Goal: Use online tool/utility: Utilize a website feature to perform a specific function

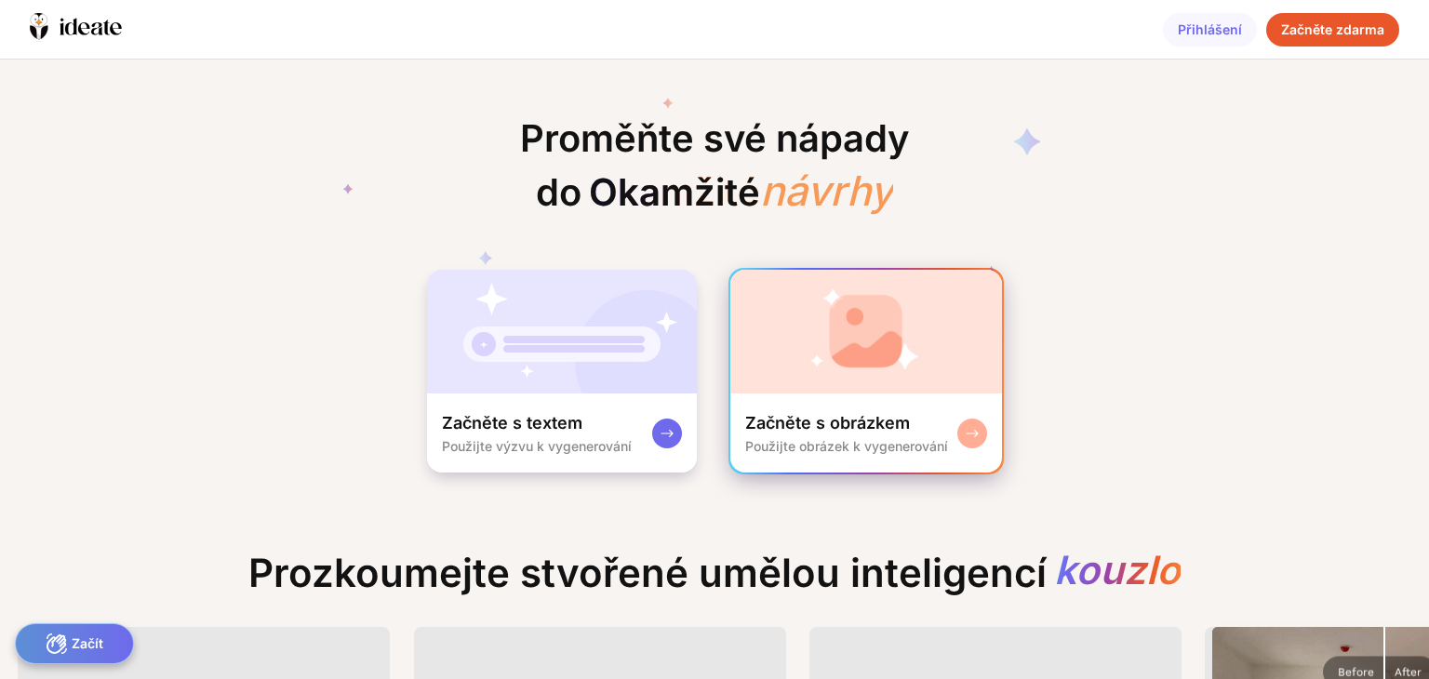
drag, startPoint x: 0, startPoint y: 0, endPoint x: 912, endPoint y: 348, distance: 976.2
click at [912, 348] on div "Proměňte své nápady do Okamžité návrhy Začněte s textem Použijte výzvu k vygene…" at bounding box center [714, 267] width 1429 height 415
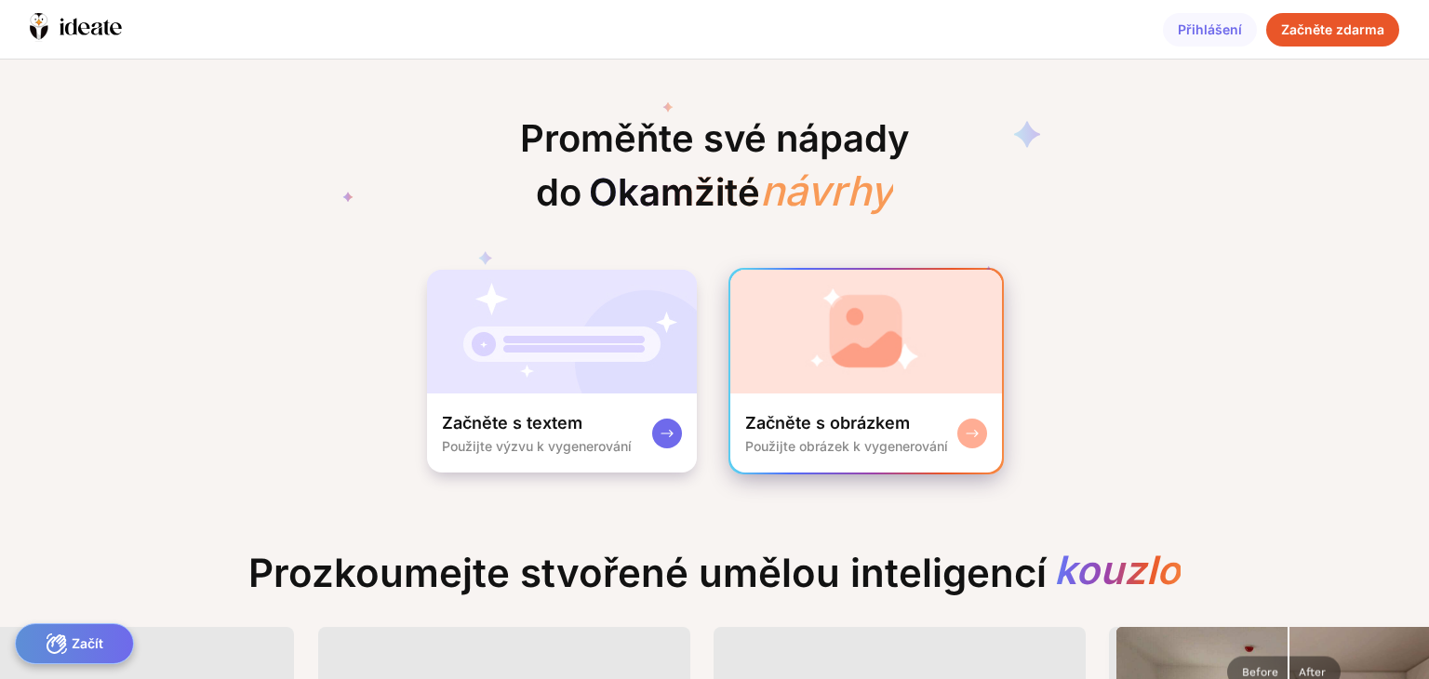
click at [912, 348] on img at bounding box center [867, 332] width 272 height 124
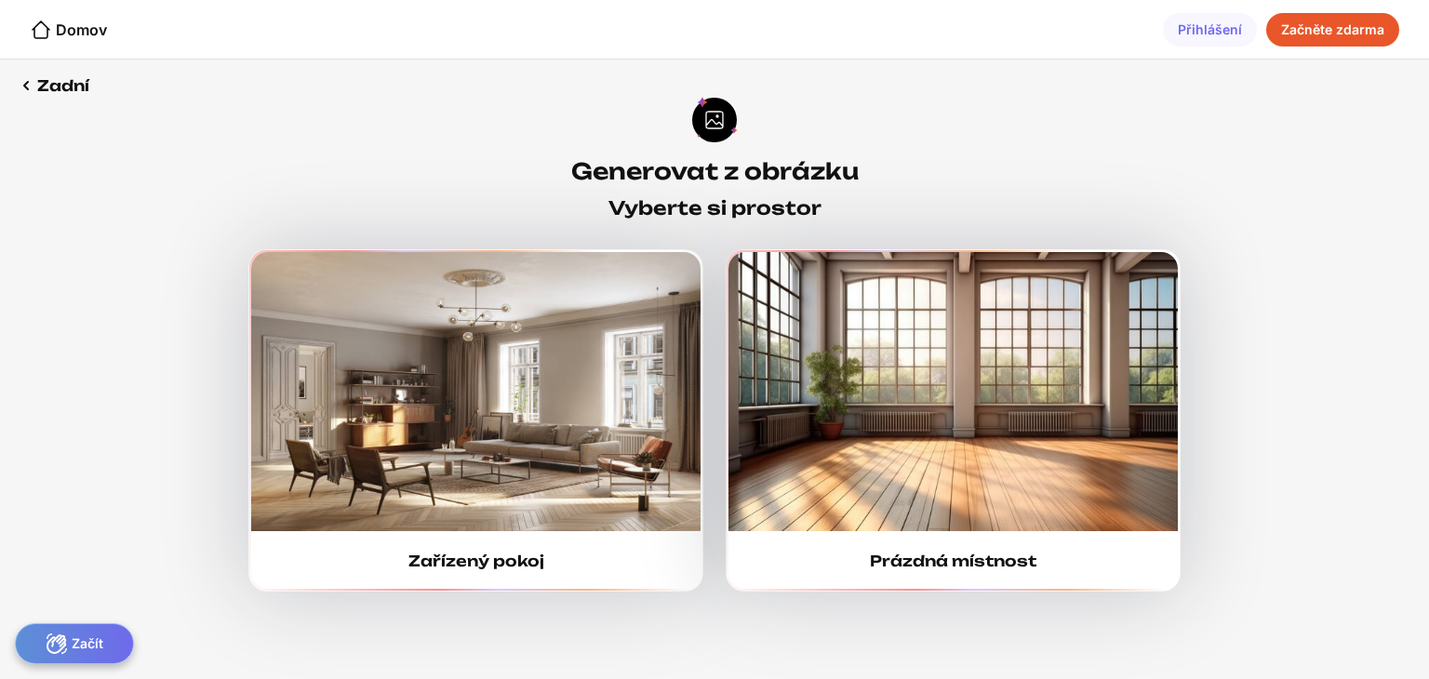
click at [912, 348] on img at bounding box center [953, 391] width 449 height 279
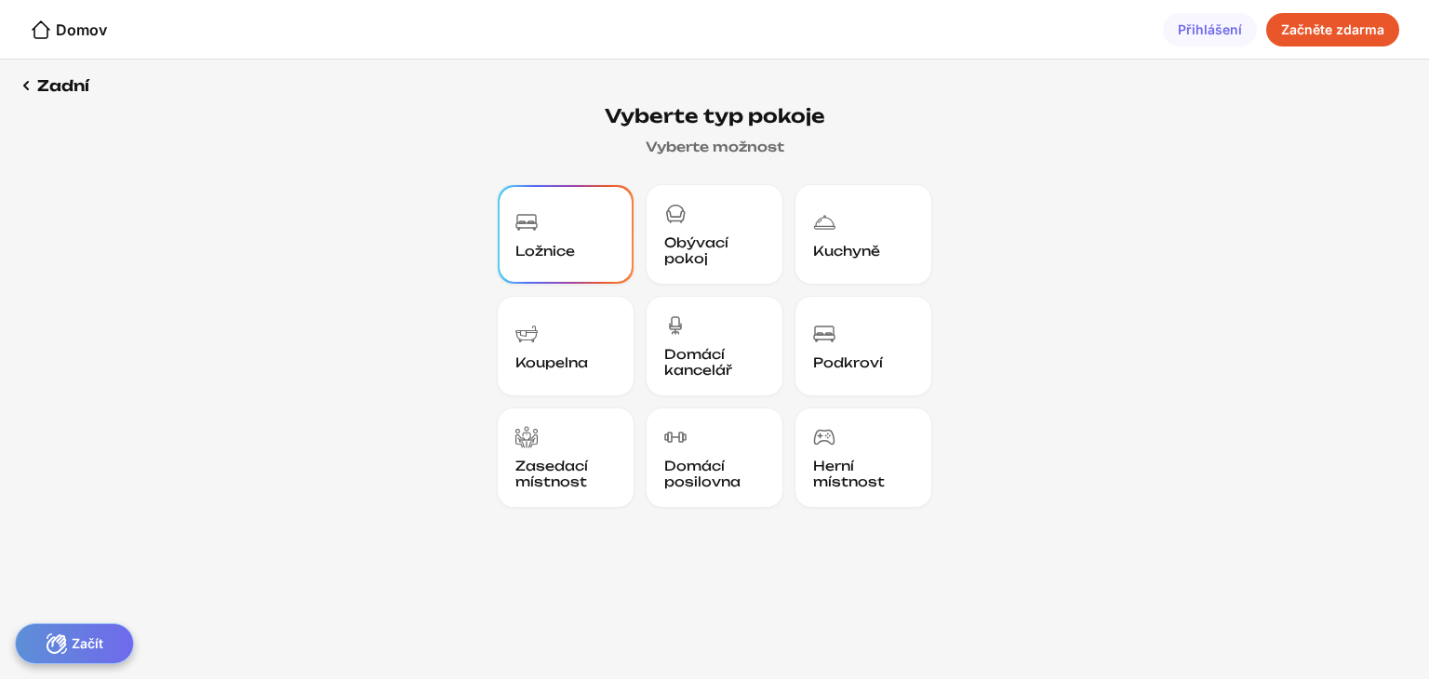
click at [555, 250] on font "Ložnice" at bounding box center [546, 251] width 60 height 16
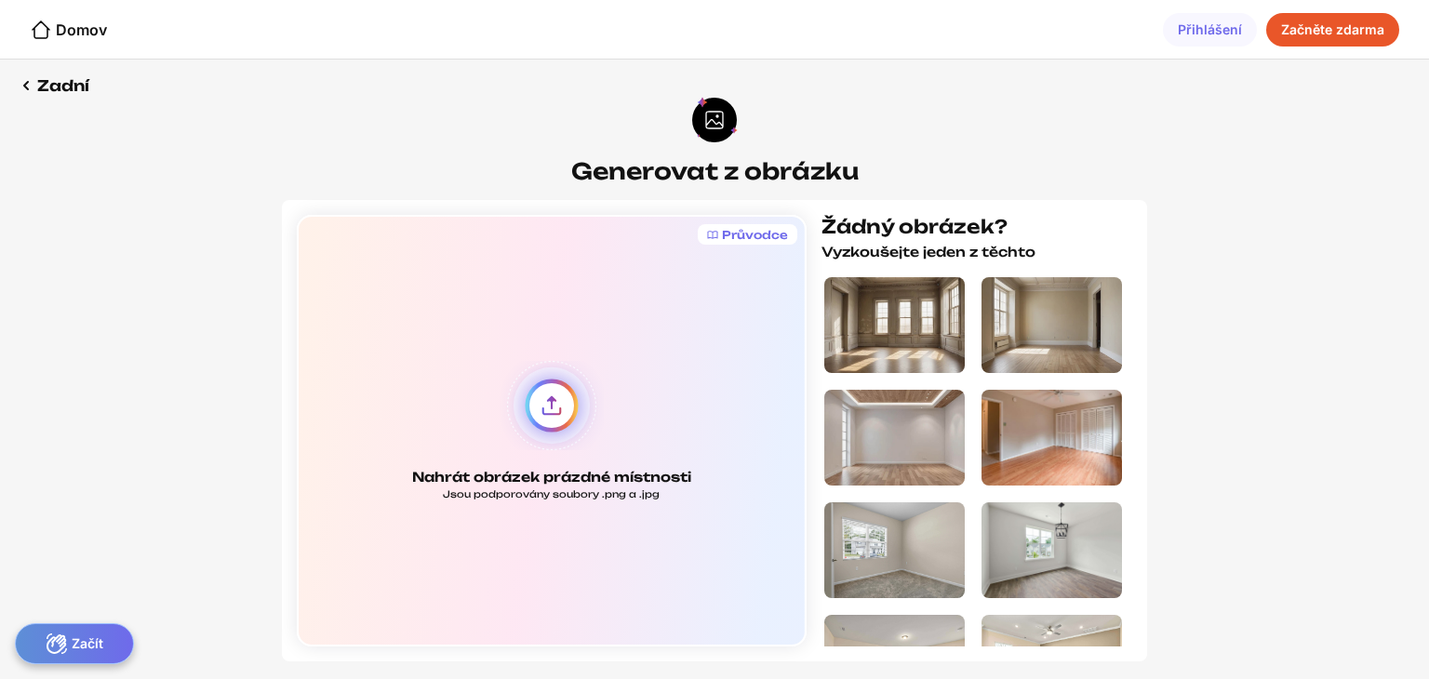
click at [543, 407] on div "Nahrát obrázek prázdné místnosti Jsou podporovány soubory .png a .jpg" at bounding box center [552, 431] width 510 height 432
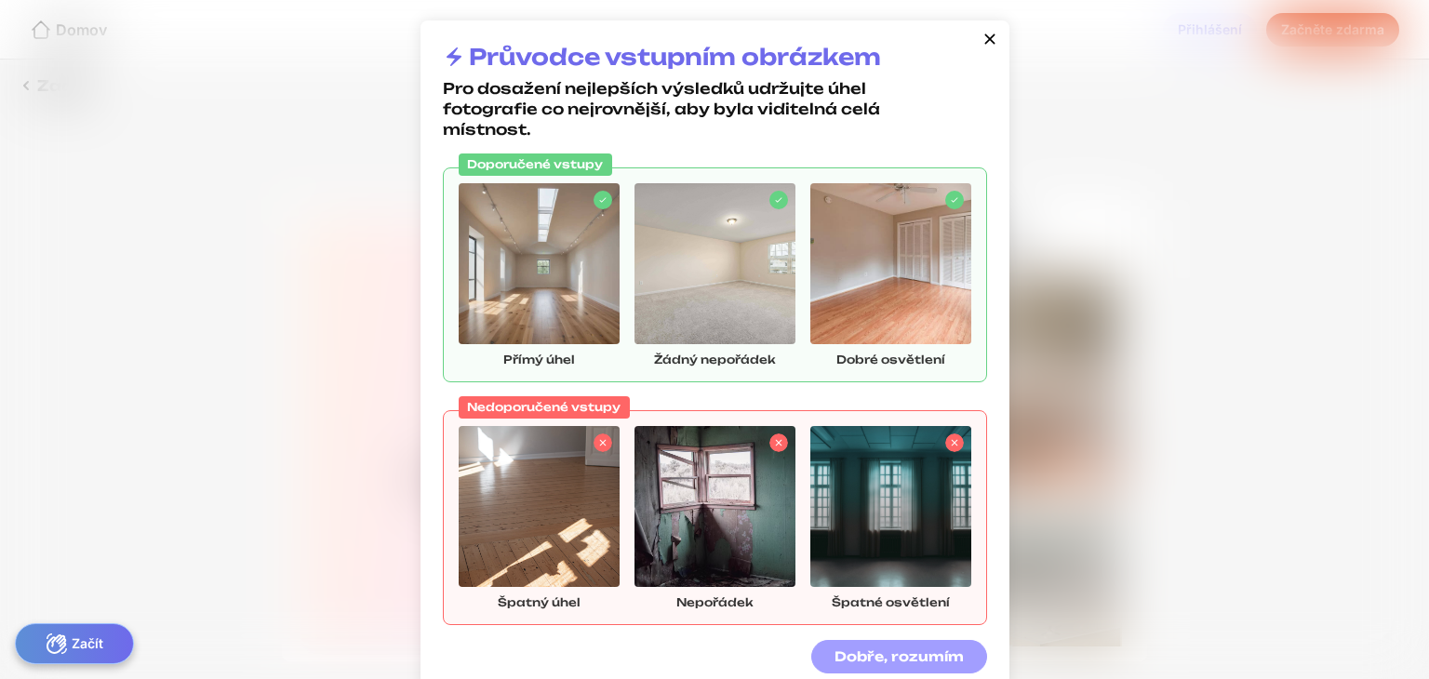
click at [832, 651] on div "Dobře, rozumím" at bounding box center [899, 657] width 176 height 34
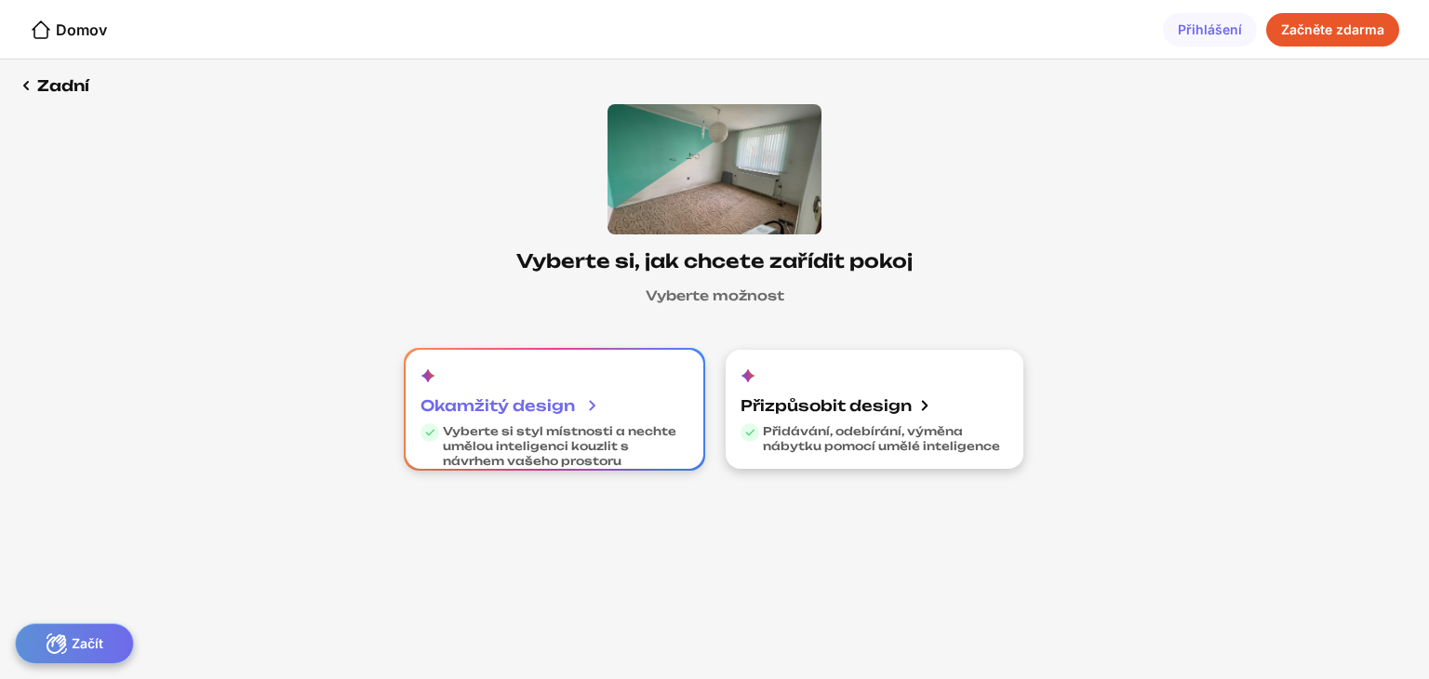
click at [543, 424] on font "Vyberte si styl místnosti a nechte umělou inteligenci kouzlit s návrhem vašeho …" at bounding box center [560, 446] width 234 height 44
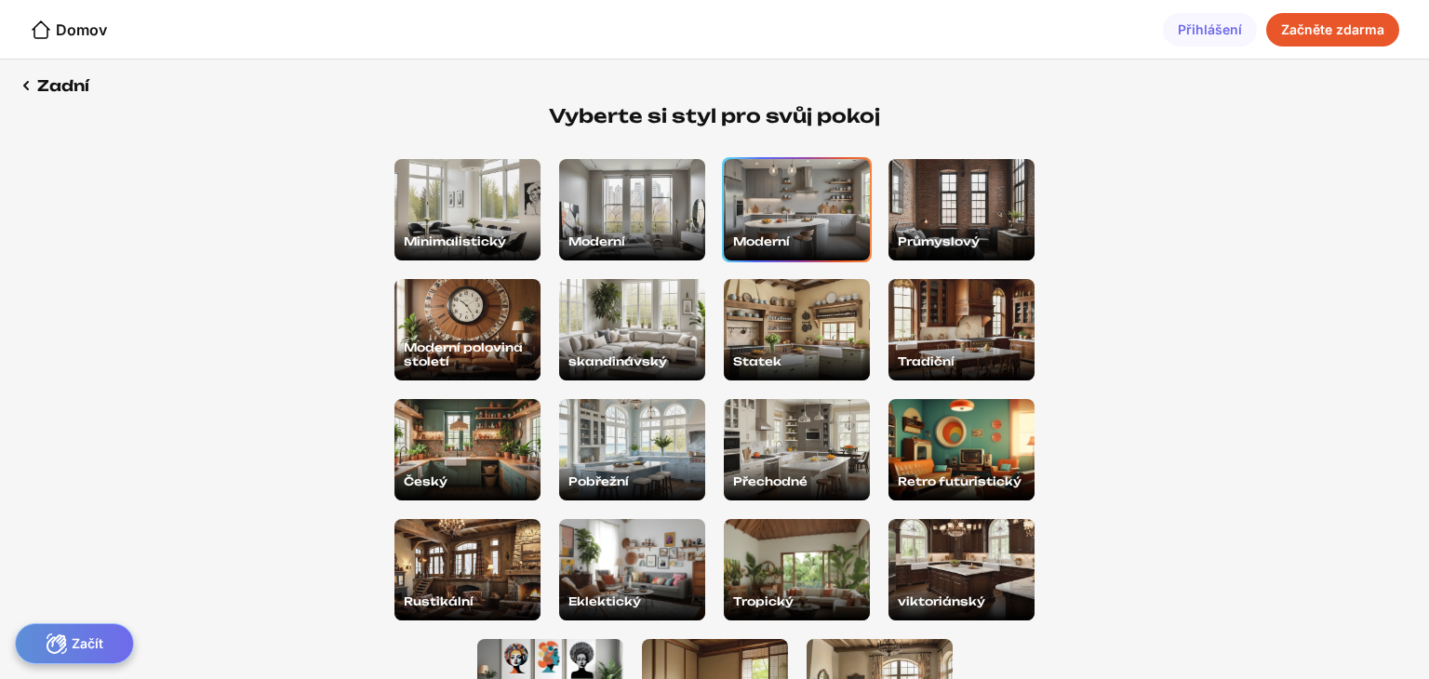
click at [744, 187] on div "Moderní" at bounding box center [797, 209] width 146 height 101
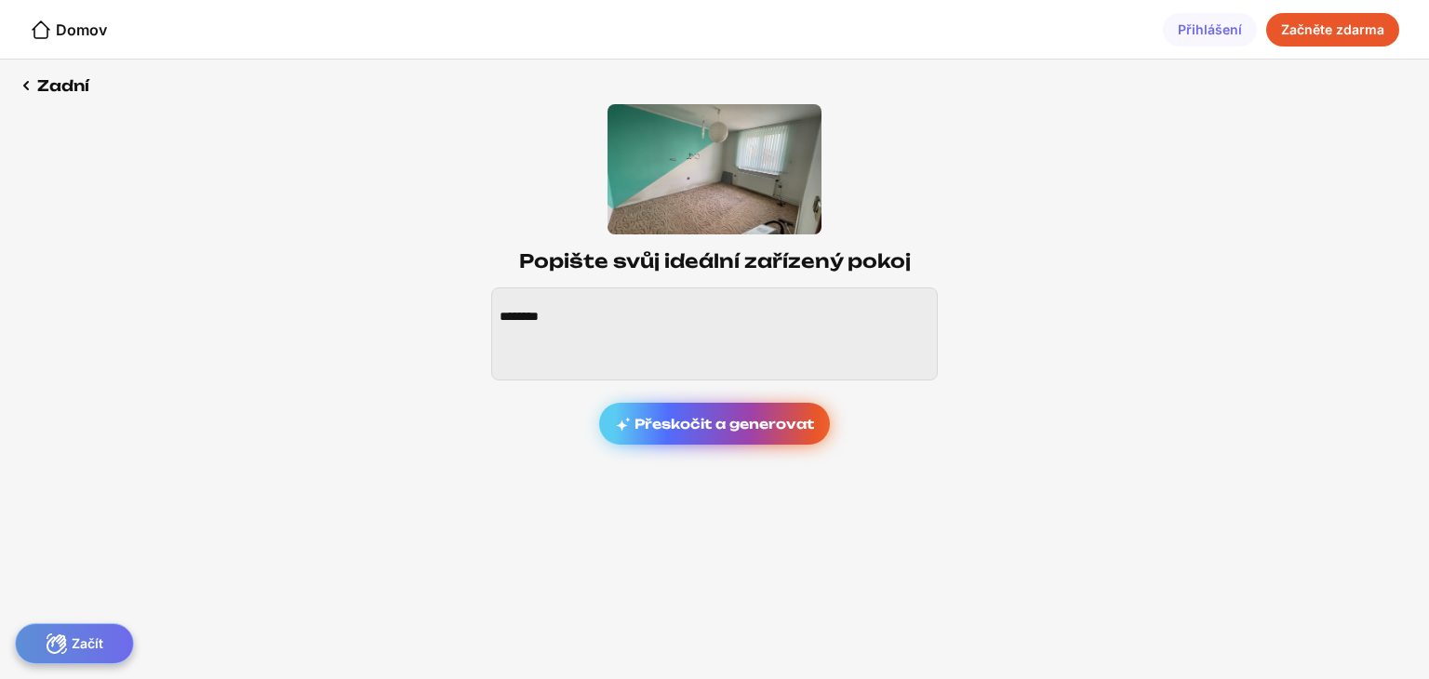
click at [764, 427] on font "Přeskočit a generovat" at bounding box center [725, 424] width 180 height 16
